Goal: Book appointment/travel/reservation

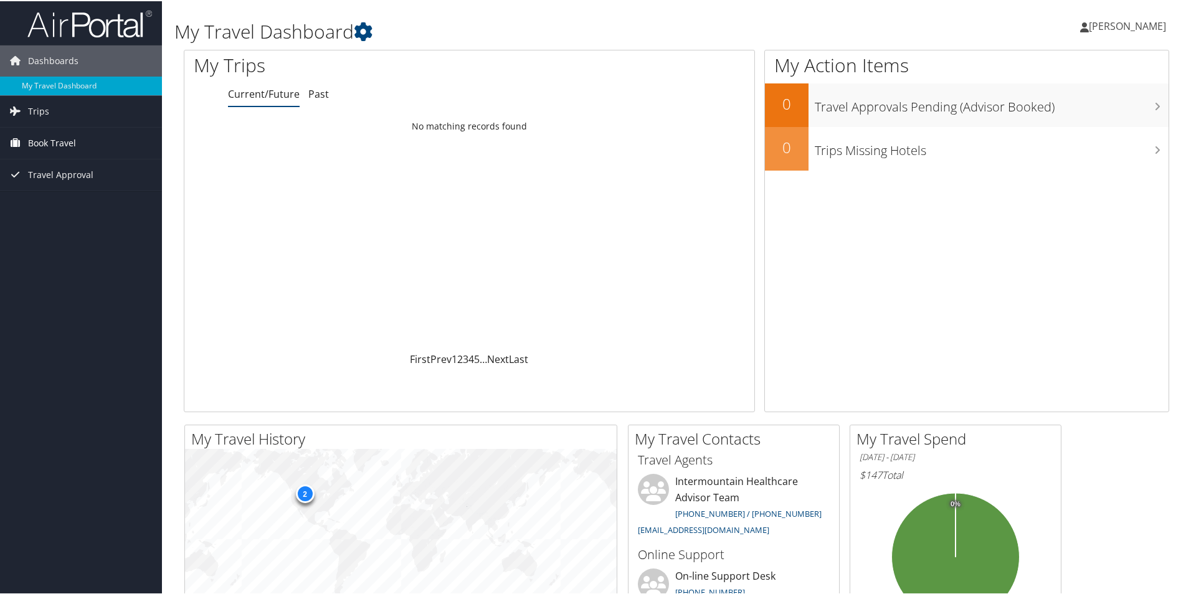
click at [49, 143] on span "Book Travel" at bounding box center [52, 141] width 48 height 31
click at [22, 105] on icon at bounding box center [15, 109] width 19 height 19
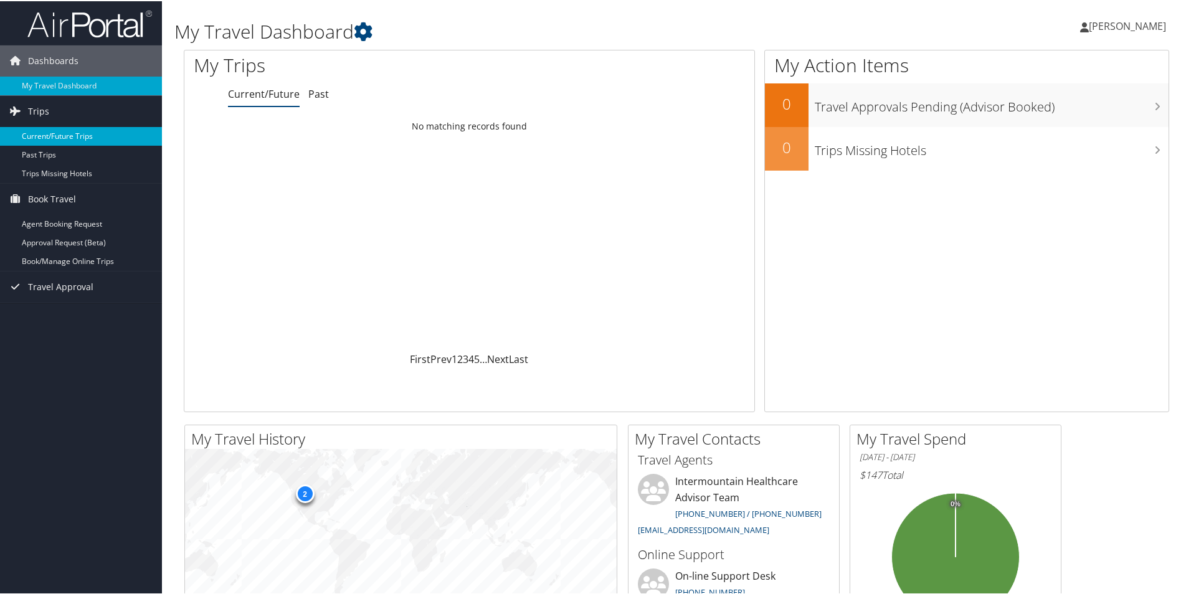
click at [59, 136] on link "Current/Future Trips" at bounding box center [81, 135] width 162 height 19
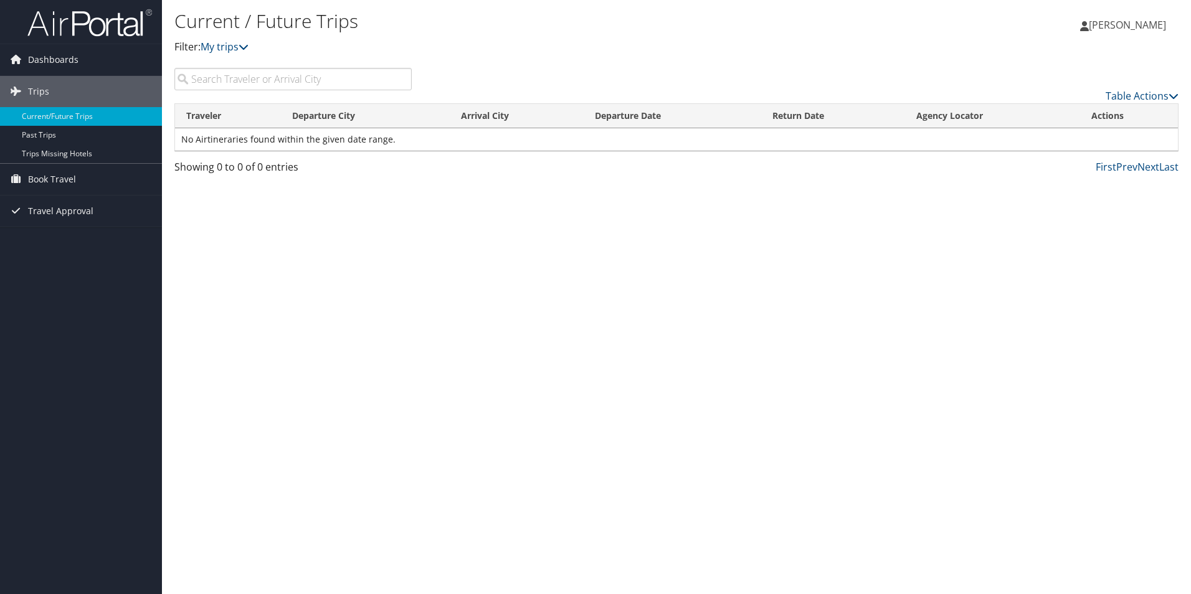
click at [249, 86] on input "search" at bounding box center [292, 79] width 237 height 22
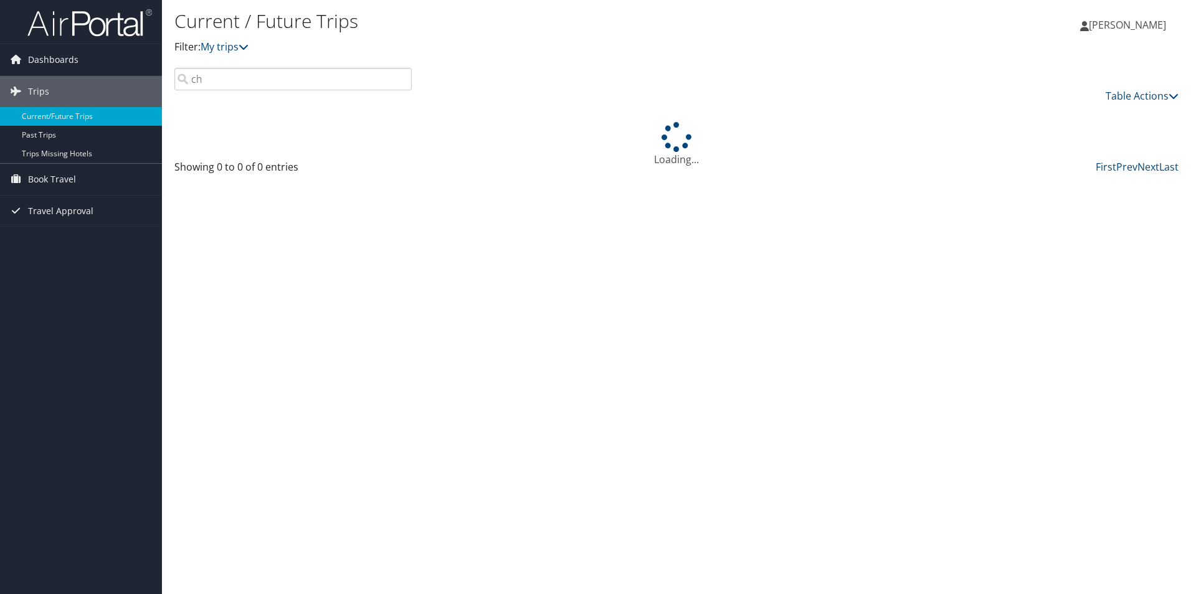
type input "c"
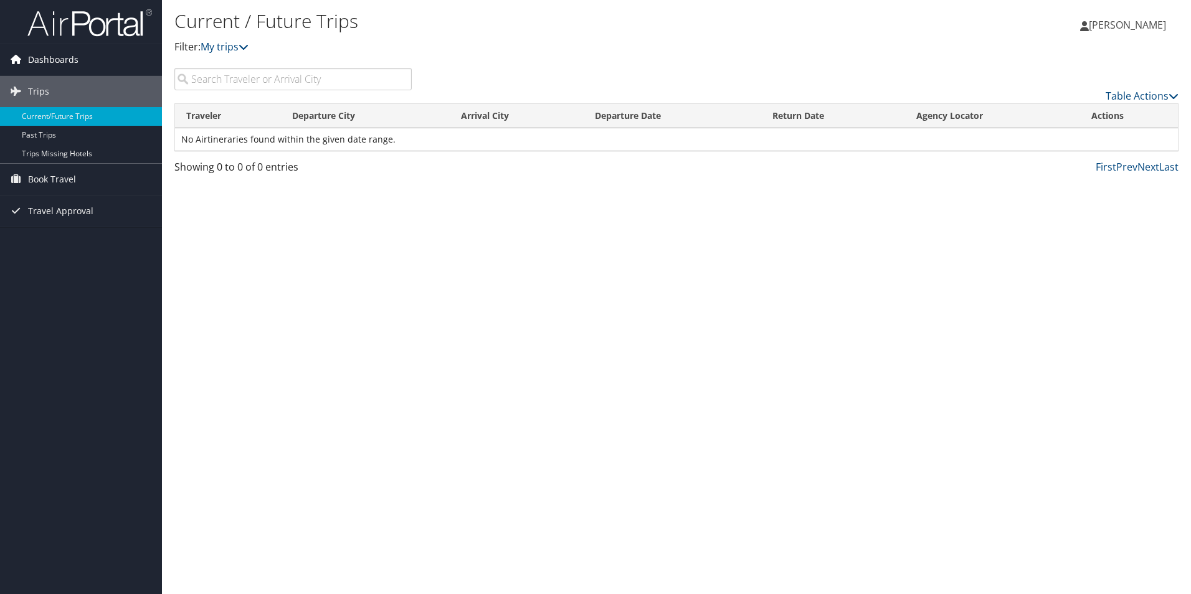
click at [39, 57] on span "Dashboards" at bounding box center [53, 59] width 50 height 31
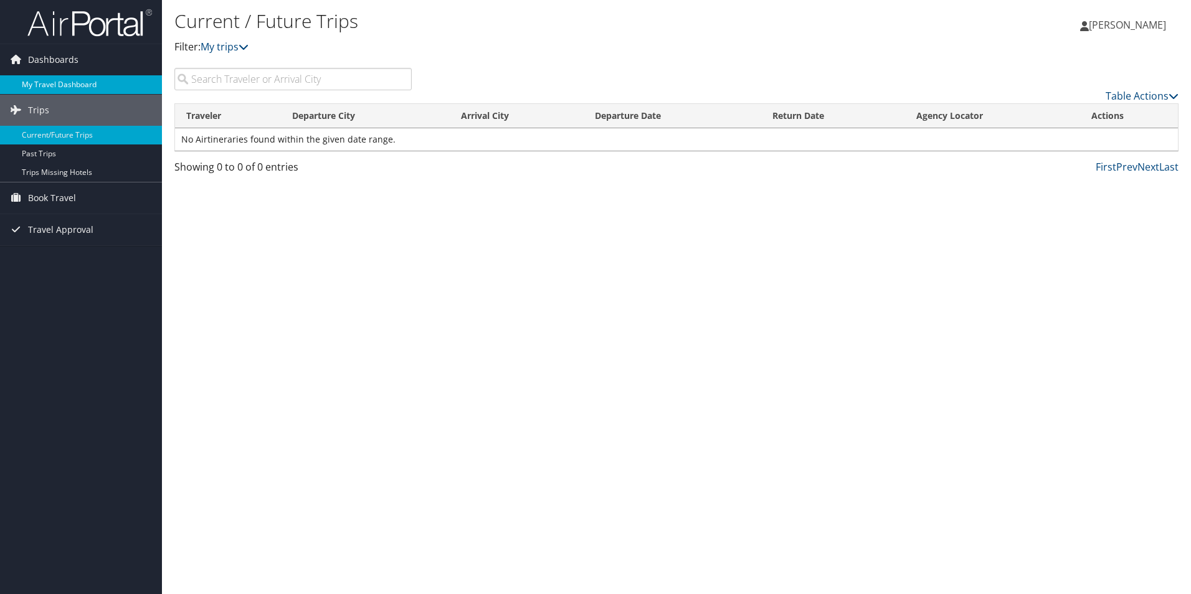
click at [69, 79] on link "My Travel Dashboard" at bounding box center [81, 84] width 162 height 19
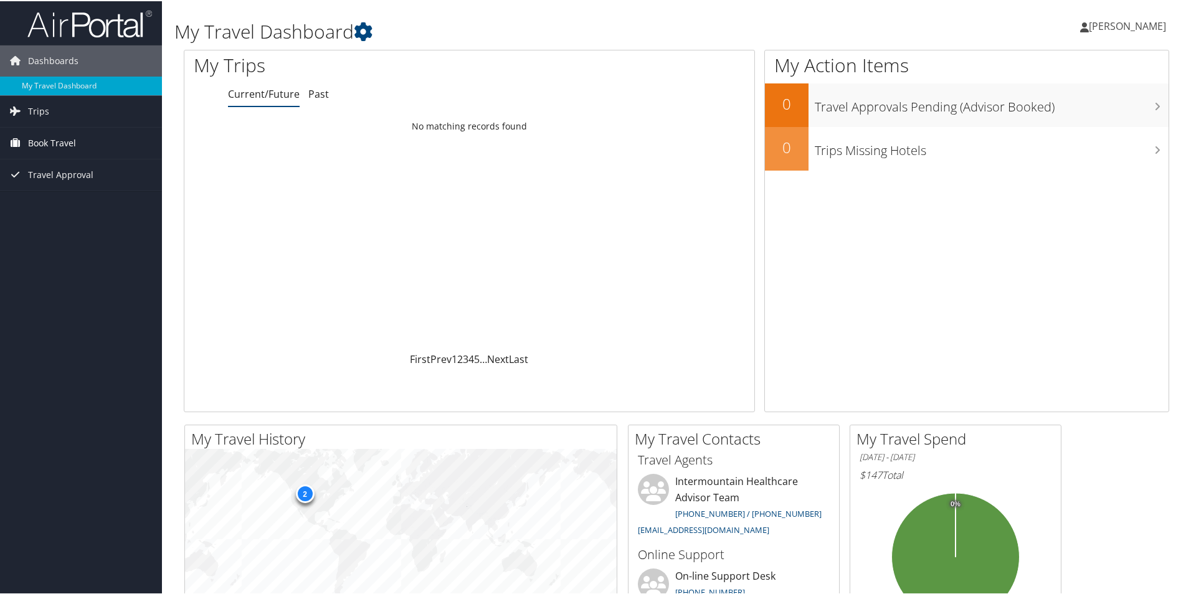
click at [28, 140] on span "Book Travel" at bounding box center [52, 141] width 48 height 31
click at [65, 204] on link "Book/Manage Online Trips" at bounding box center [81, 204] width 162 height 19
